Goal: Book appointment/travel/reservation

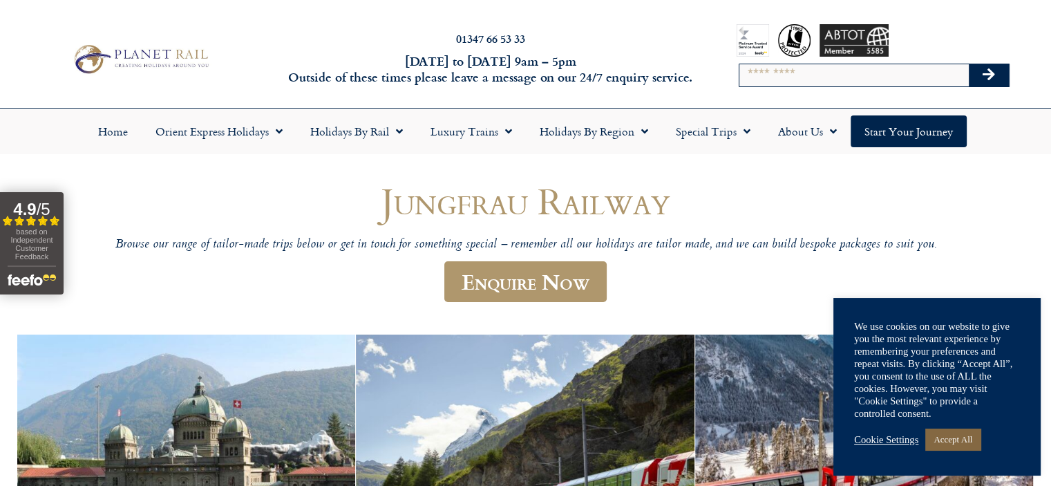
click at [967, 437] on link "Accept All" at bounding box center [952, 438] width 55 height 21
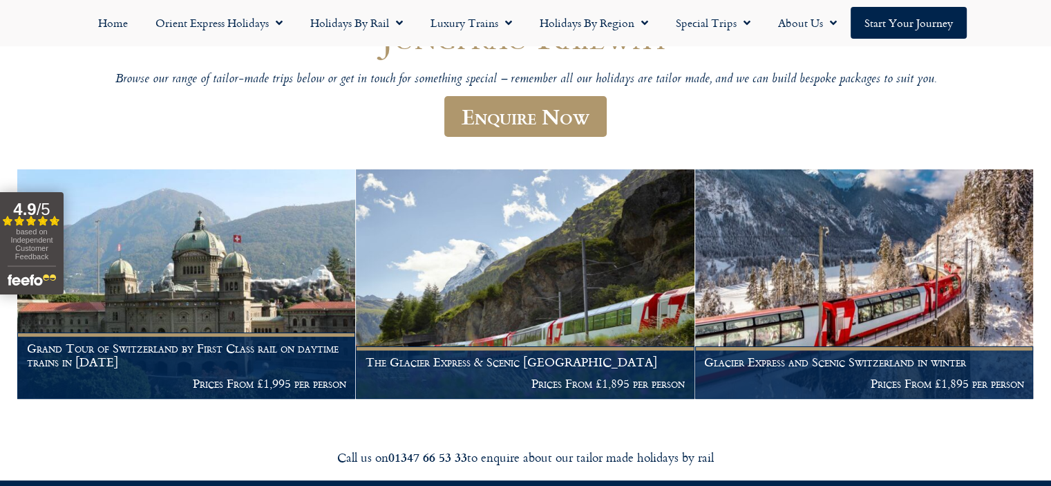
scroll to position [167, 0]
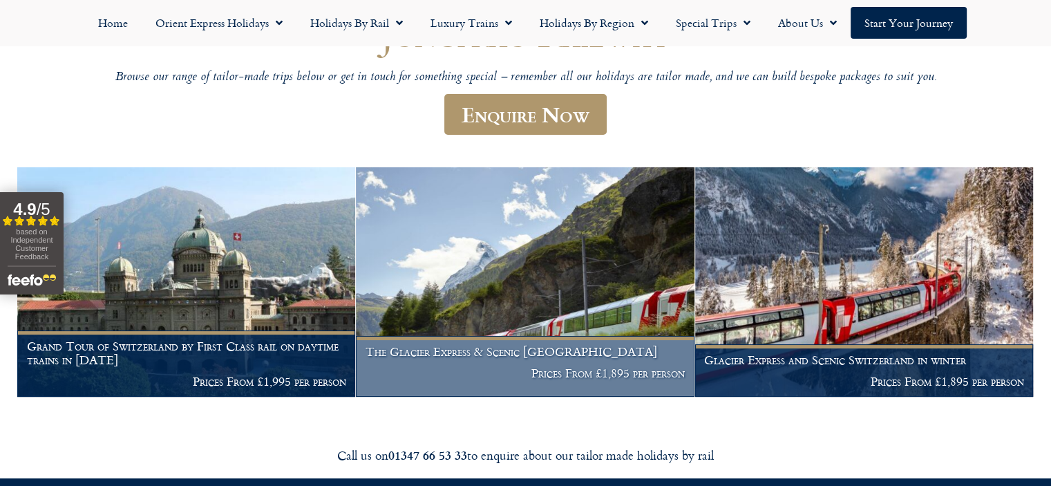
click at [557, 364] on figcaption "The Glacier Express & Scenic Switzerland Prices From £1,895 per person" at bounding box center [525, 366] width 338 height 61
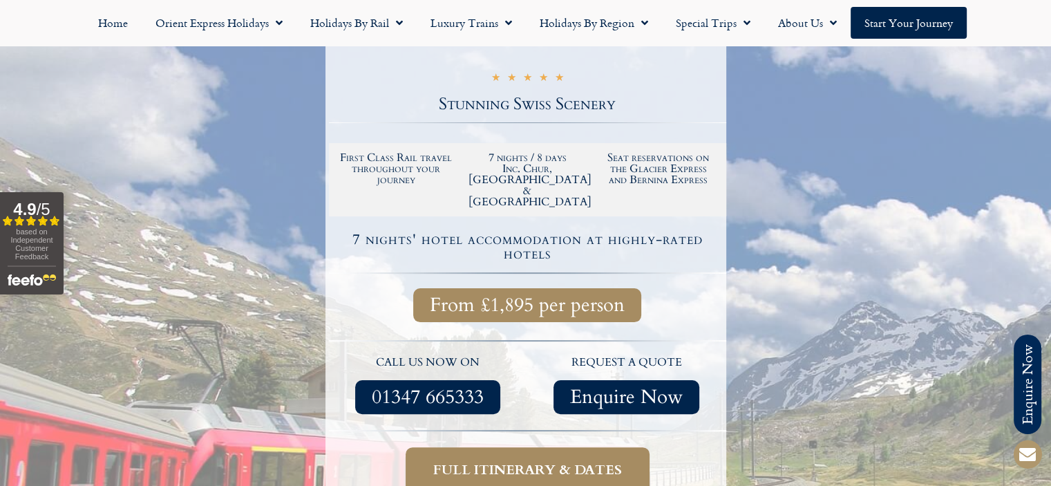
scroll to position [261, 0]
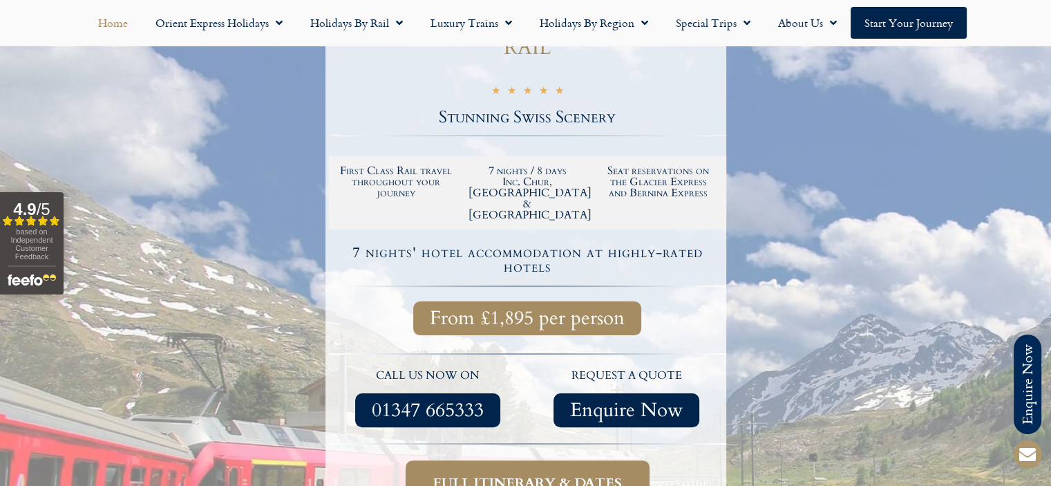
click at [125, 18] on link "Home" at bounding box center [112, 23] width 57 height 32
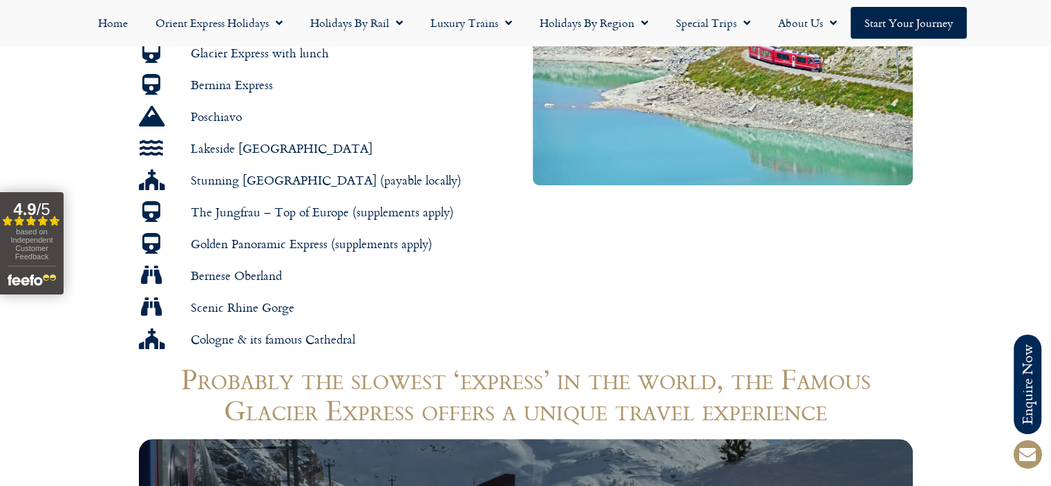
scroll to position [996, 0]
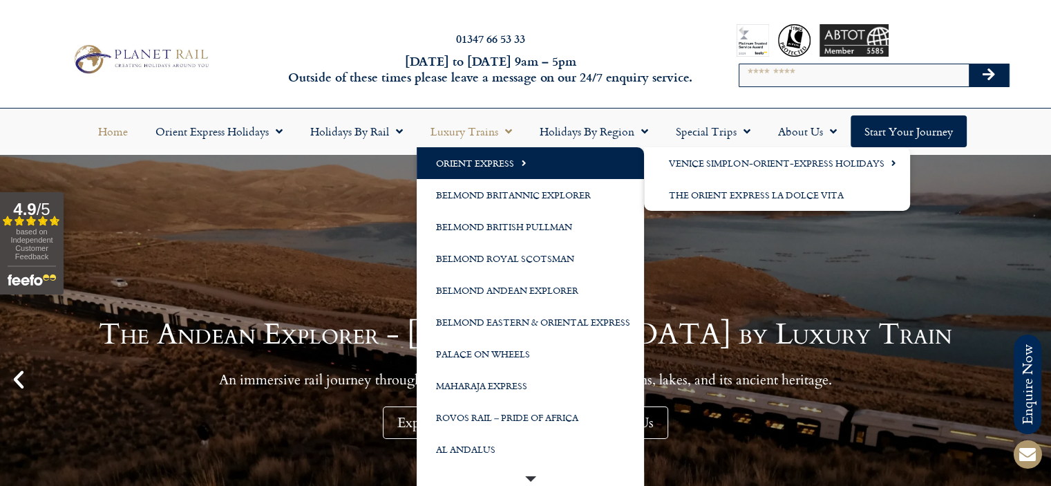
click at [533, 163] on link "Orient Express" at bounding box center [530, 163] width 227 height 32
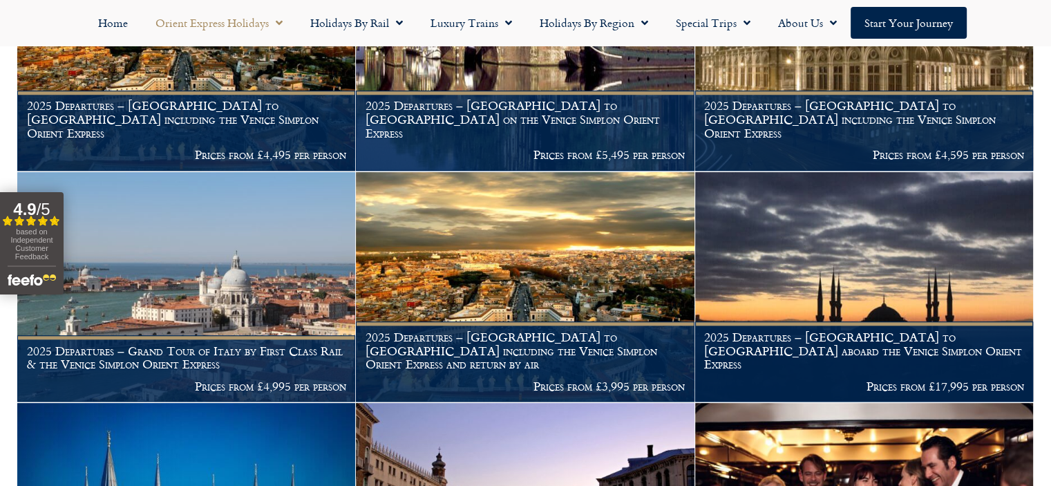
scroll to position [1301, 0]
